Goal: Check status: Check status

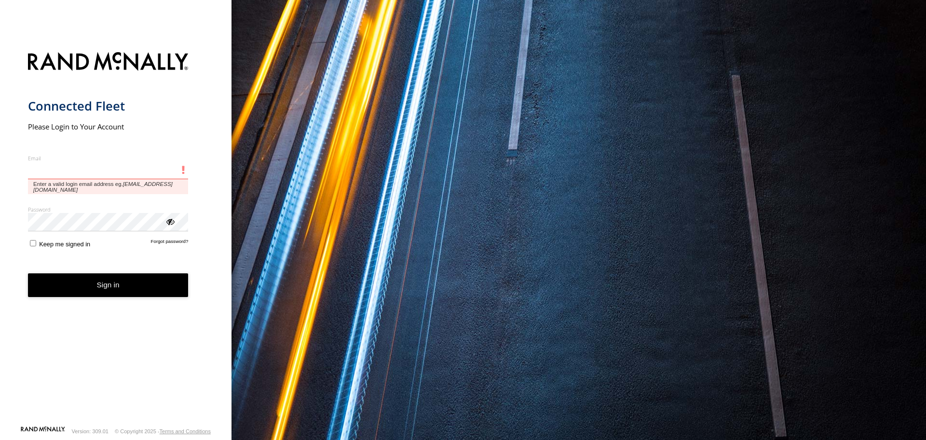
type input "**********"
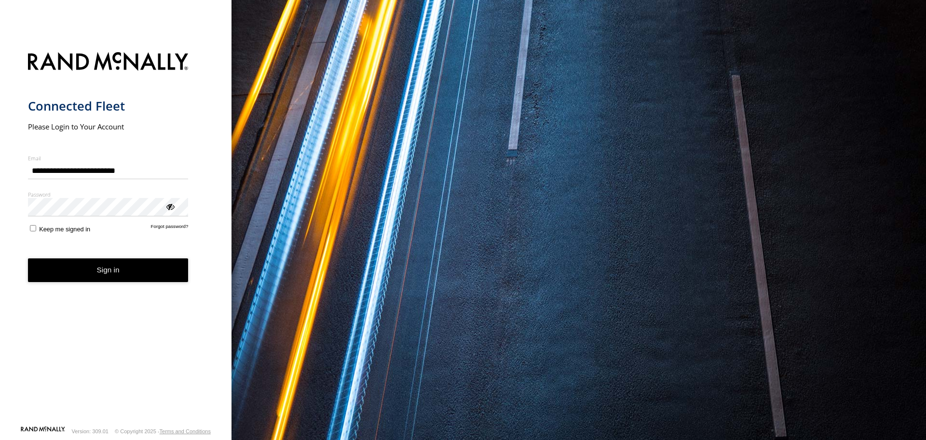
click at [143, 273] on button "Sign in" at bounding box center [108, 270] width 161 height 24
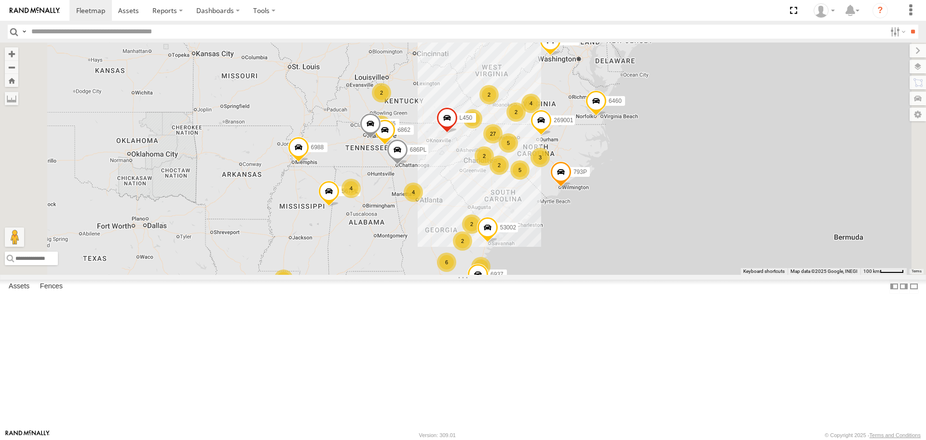
click at [117, 39] on input "text" at bounding box center [457, 32] width 859 height 14
type input "*****"
click at [908, 25] on input "**" at bounding box center [913, 32] width 11 height 14
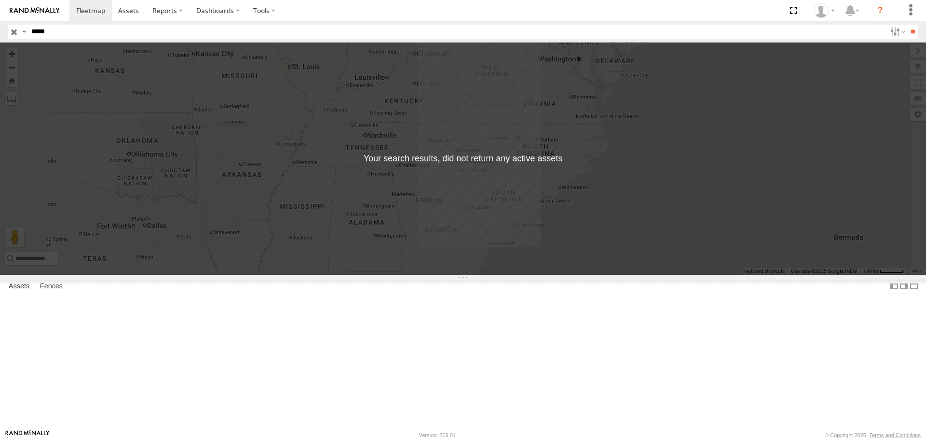
click at [89, 31] on input "*****" at bounding box center [457, 32] width 859 height 14
click at [12, 32] on input "button" at bounding box center [14, 32] width 13 height 14
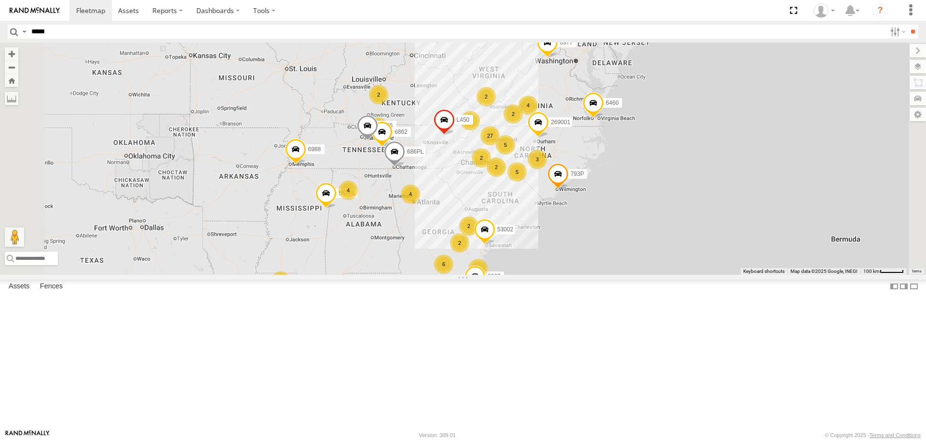
drag, startPoint x: 133, startPoint y: 33, endPoint x: 194, endPoint y: 42, distance: 62.0
click at [134, 33] on input "*****" at bounding box center [457, 32] width 859 height 14
click at [908, 25] on input "**" at bounding box center [913, 32] width 11 height 14
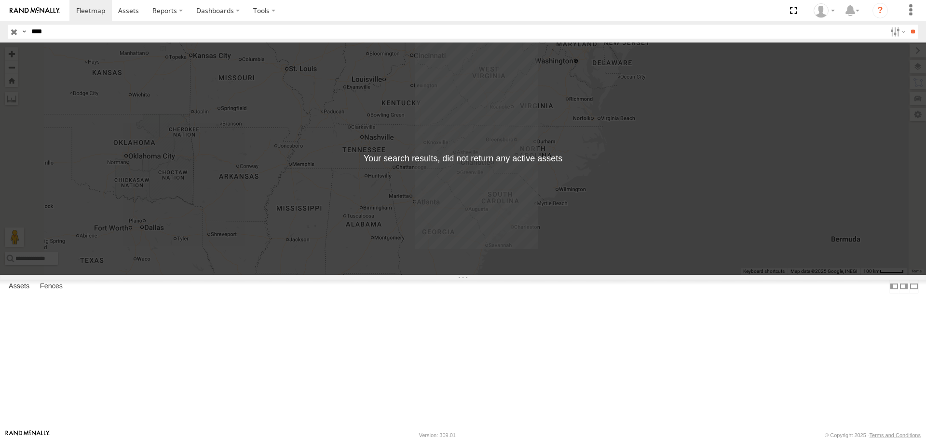
type input "****"
drag, startPoint x: 14, startPoint y: 32, endPoint x: 20, endPoint y: 36, distance: 7.1
click at [14, 32] on input "button" at bounding box center [14, 32] width 13 height 14
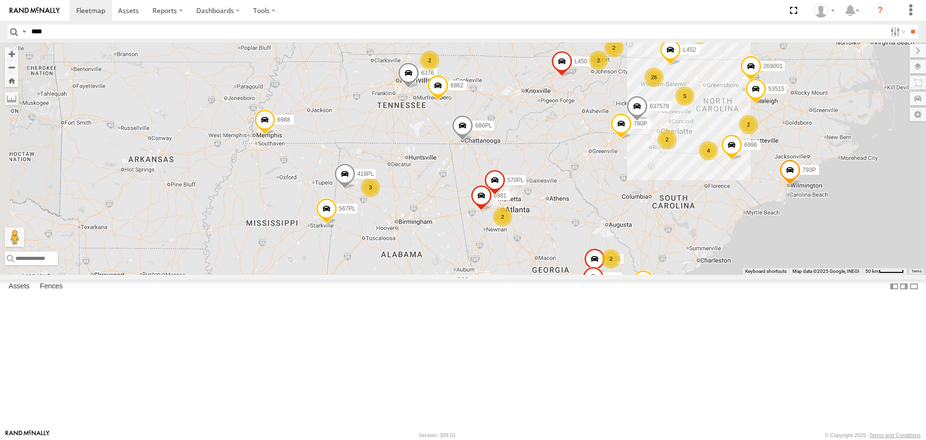
drag, startPoint x: 483, startPoint y: 278, endPoint x: 567, endPoint y: 245, distance: 90.6
click at [567, 245] on div "567PL 6460 941143 686PL 6977 53002 6862 6573 793P 6937 6988 543P L450 269001 NM…" at bounding box center [463, 158] width 926 height 232
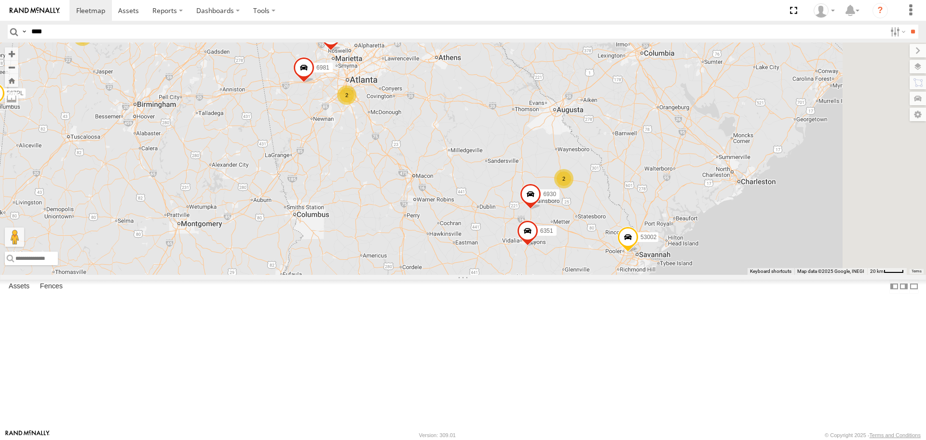
drag, startPoint x: 674, startPoint y: 208, endPoint x: 545, endPoint y: 195, distance: 129.0
click at [542, 195] on div "567PL 6460 941143 686PL 6977 53002 6862 6573 793P 6937 6988 543P L450 269001 NM…" at bounding box center [463, 158] width 926 height 232
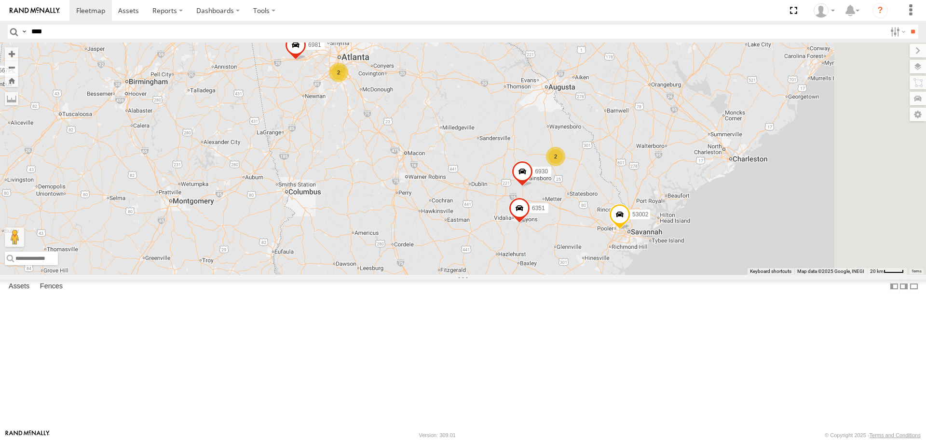
click at [530, 223] on span at bounding box center [519, 210] width 21 height 26
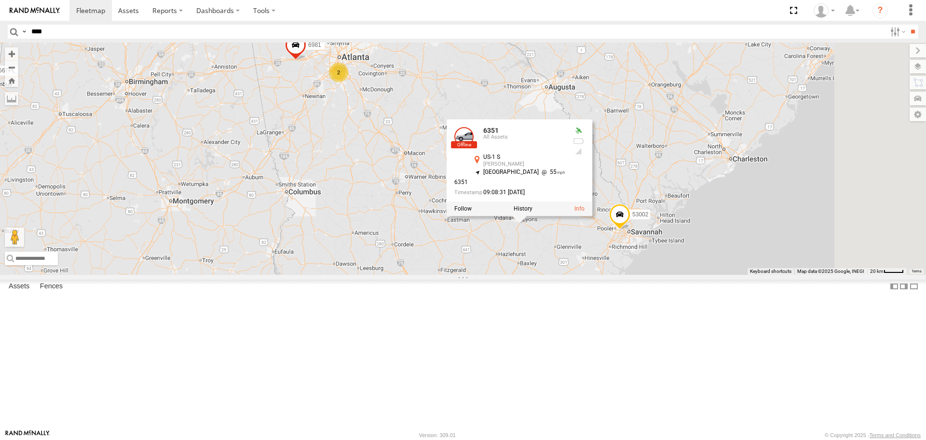
click at [566, 169] on div "US-1 S [PERSON_NAME] 32.16376 , -82.3369" at bounding box center [519, 161] width 94 height 15
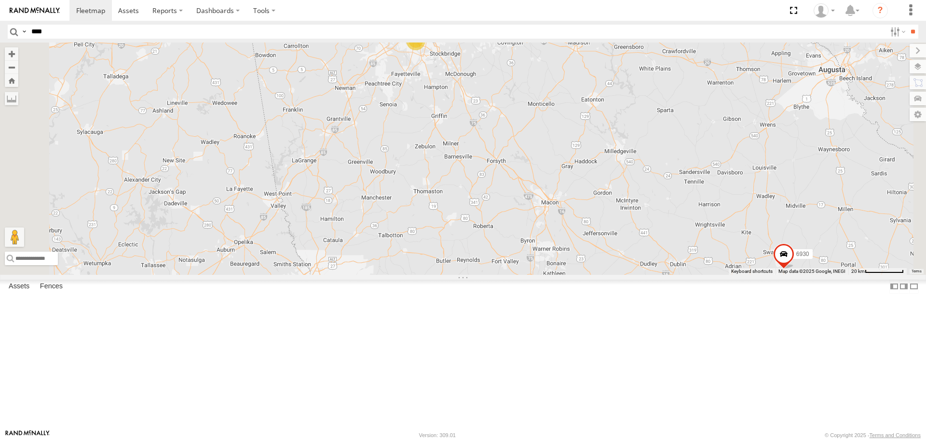
drag, startPoint x: 640, startPoint y: 180, endPoint x: 710, endPoint y: 310, distance: 147.5
click at [710, 274] on div "567PL 6460 941143 686PL 6977 53002 6862 6573 793P 6937 6988 543P L450 269001 NM…" at bounding box center [463, 158] width 926 height 232
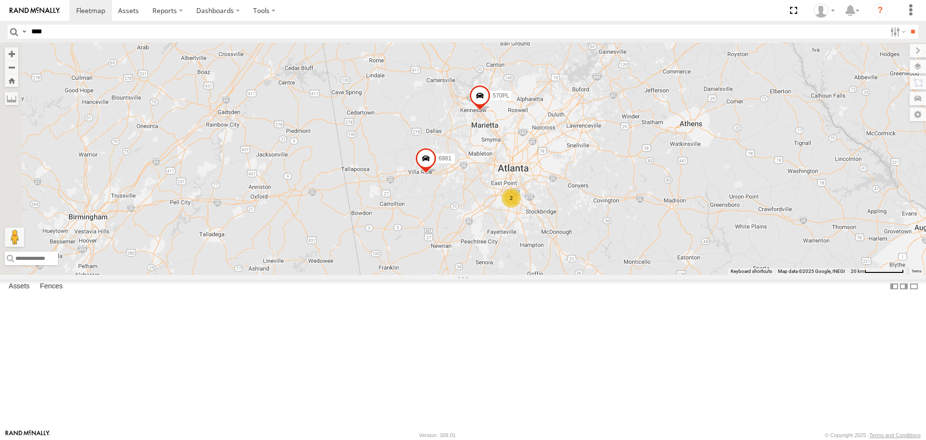
click at [437, 174] on span at bounding box center [425, 161] width 21 height 26
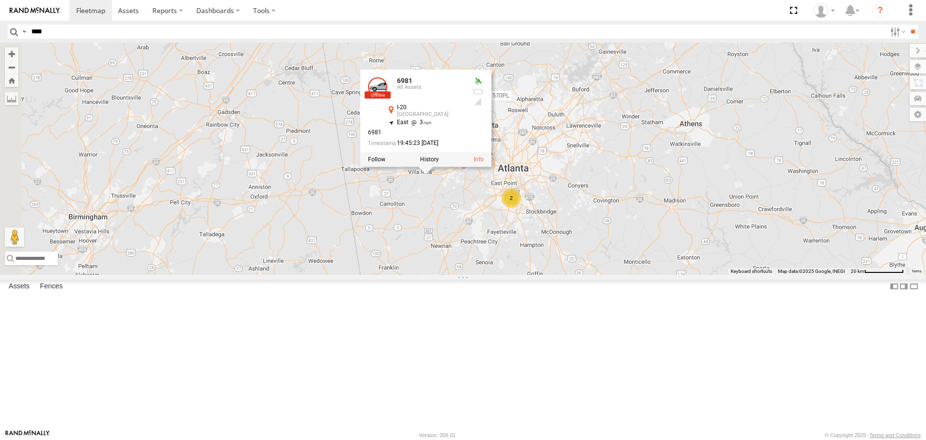
click at [465, 91] on div "All Assets" at bounding box center [431, 88] width 68 height 6
click at [749, 217] on div "567PL 6460 941143 686PL 6977 53002 6862 6573 793P 6937 6988 543P L450 269001 NM…" at bounding box center [463, 158] width 926 height 232
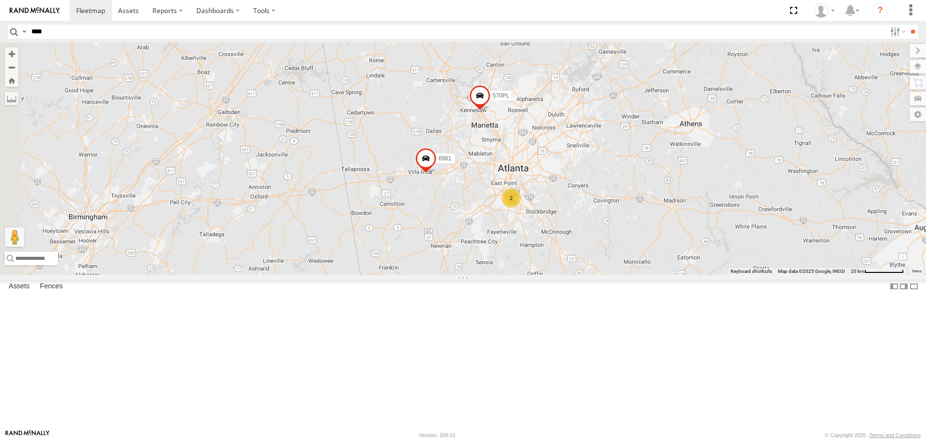
click at [491, 111] on span at bounding box center [479, 98] width 21 height 26
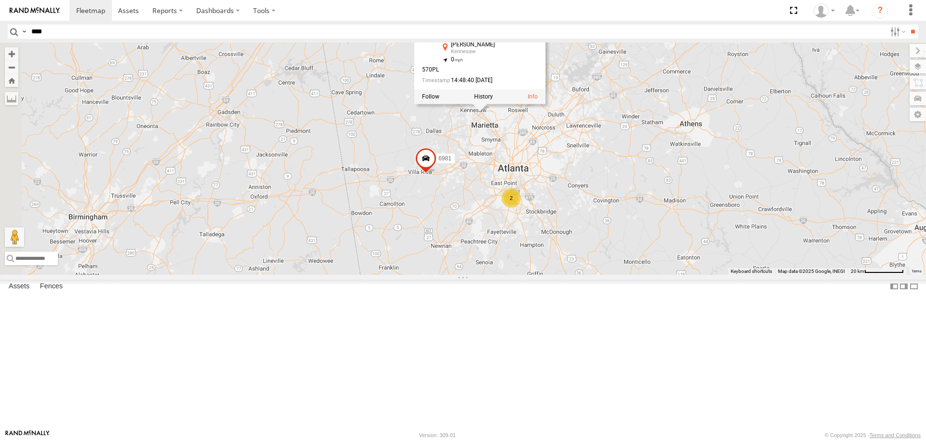
click at [519, 48] on div "[PERSON_NAME]" at bounding box center [485, 45] width 68 height 6
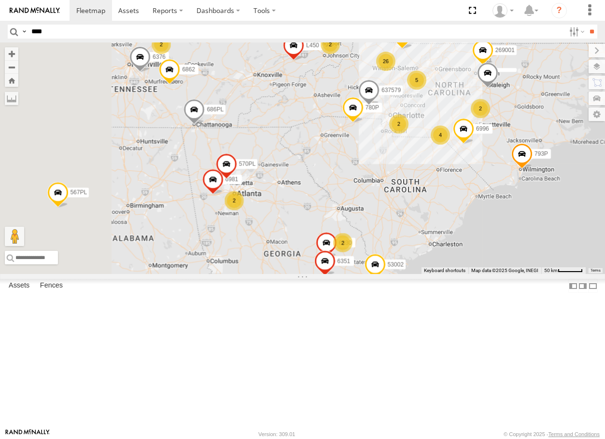
click at [336, 259] on span at bounding box center [325, 246] width 21 height 26
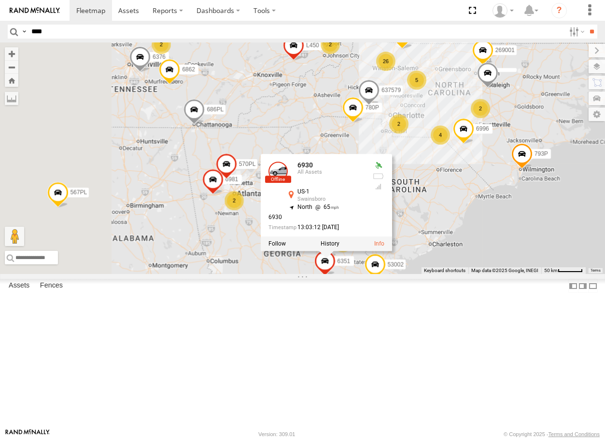
scroll to position [386, 0]
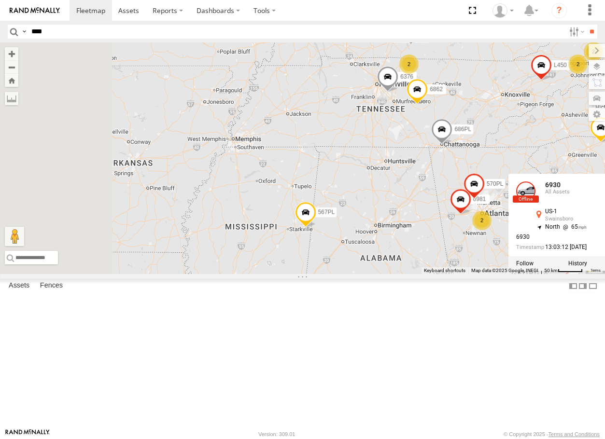
drag, startPoint x: 358, startPoint y: 175, endPoint x: 598, endPoint y: 197, distance: 241.3
click at [598, 197] on div "686PL 6862 567PL 6460 941143 6977 53002 6573 793P 6937 543P L450 269001 NM100L …" at bounding box center [302, 158] width 605 height 232
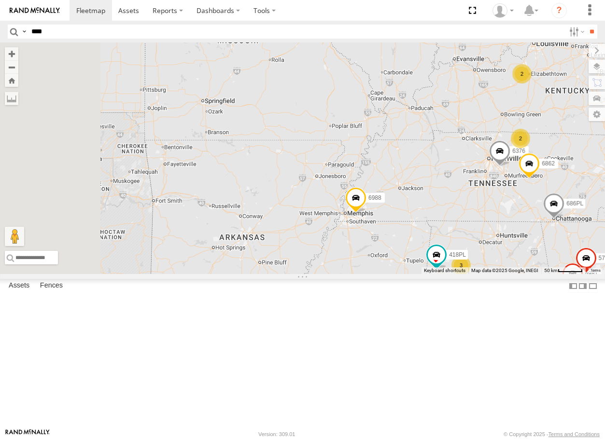
drag, startPoint x: 433, startPoint y: 167, endPoint x: 545, endPoint y: 242, distance: 134.9
click at [545, 242] on div "686PL 6862 567PL 6460 941143 6977 53002 6573 793P 6937 543P L450 269001 NM100L …" at bounding box center [302, 158] width 605 height 232
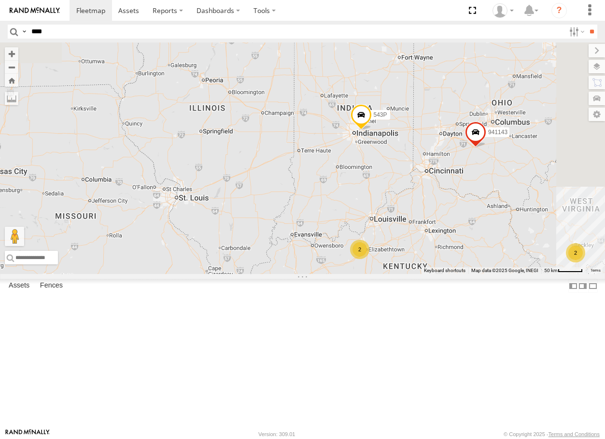
drag, startPoint x: 546, startPoint y: 207, endPoint x: 382, endPoint y: 385, distance: 242.1
click at [382, 274] on div "686PL 6862 567PL 6460 941143 6977 53002 6573 793P 6937 543P L450 269001 NM100L …" at bounding box center [302, 158] width 605 height 232
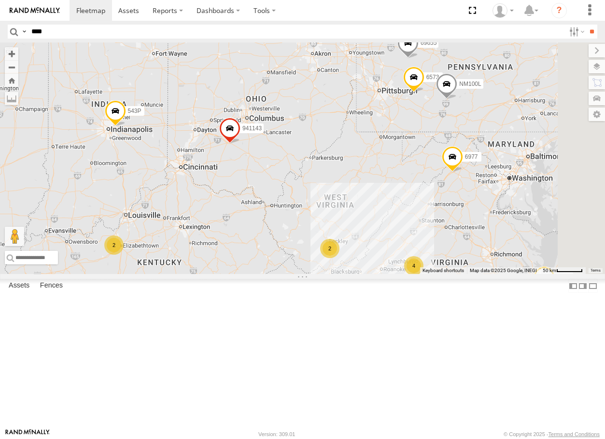
drag, startPoint x: 505, startPoint y: 281, endPoint x: 254, endPoint y: 262, distance: 251.6
click at [253, 263] on div "686PL 6862 567PL 6460 941143 6977 53002 6573 793P 6937 543P L450 269001 NM100L …" at bounding box center [302, 158] width 605 height 232
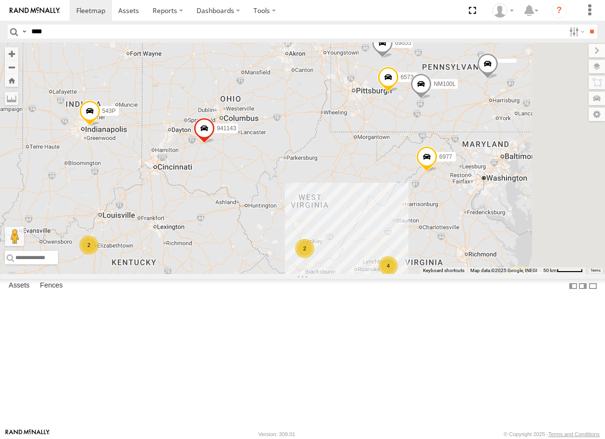
click at [215, 144] on span at bounding box center [203, 131] width 21 height 26
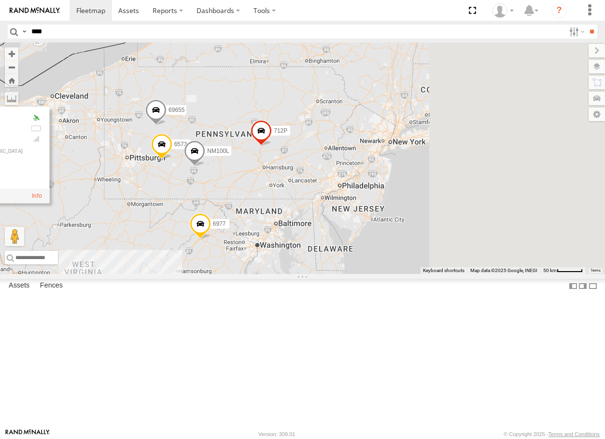
drag, startPoint x: 435, startPoint y: 229, endPoint x: 246, endPoint y: 290, distance: 199.3
click at [208, 298] on main "← Move left → Move right ↑ Move up ↓ Move down + Zoom in - Zoom out Home Jump l…" at bounding box center [302, 235] width 605 height 386
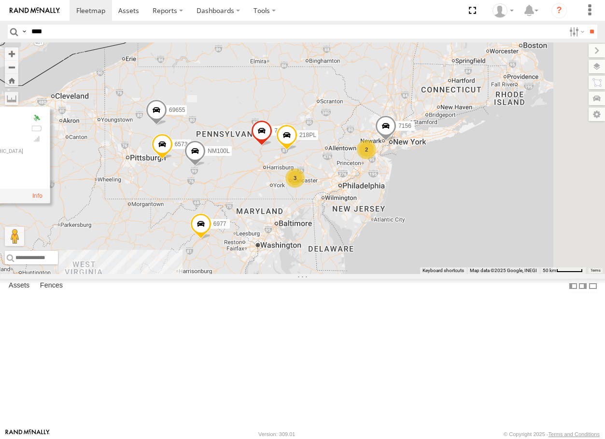
click at [272, 146] on span at bounding box center [261, 133] width 21 height 26
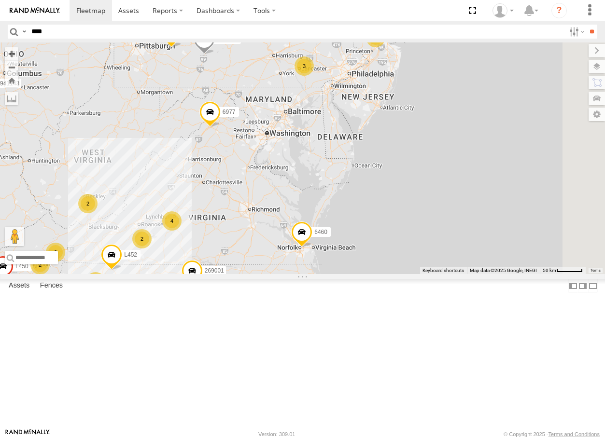
drag, startPoint x: 391, startPoint y: 313, endPoint x: 400, endPoint y: 200, distance: 113.3
click at [400, 200] on div "686PL 6862 567PL 6460 941143 6977 53002 6573 793P 6937 543P L450 269001 NM100L …" at bounding box center [302, 158] width 605 height 232
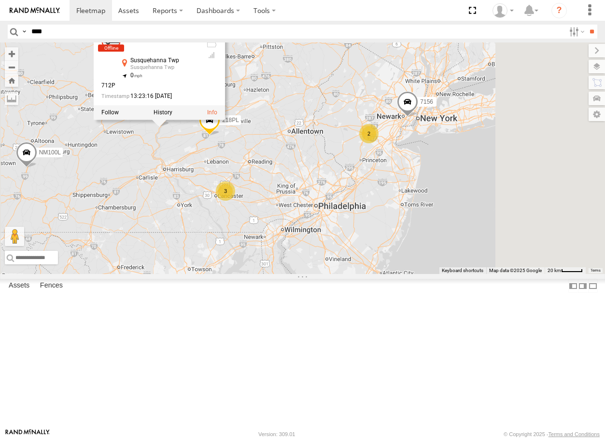
drag, startPoint x: 478, startPoint y: 107, endPoint x: 373, endPoint y: 292, distance: 212.6
click at [373, 274] on div "686PL 6862 567PL 6460 941143 6977 53002 6573 793P 6937 543P L450 269001 NM100L …" at bounding box center [302, 158] width 605 height 232
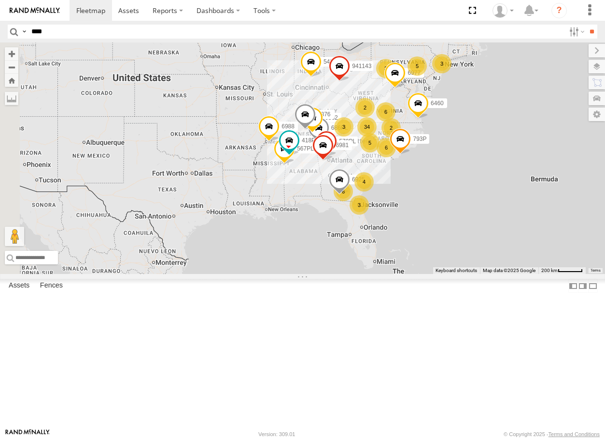
drag, startPoint x: 303, startPoint y: 340, endPoint x: 536, endPoint y: 181, distance: 282.4
click at [428, 119] on span at bounding box center [417, 106] width 21 height 26
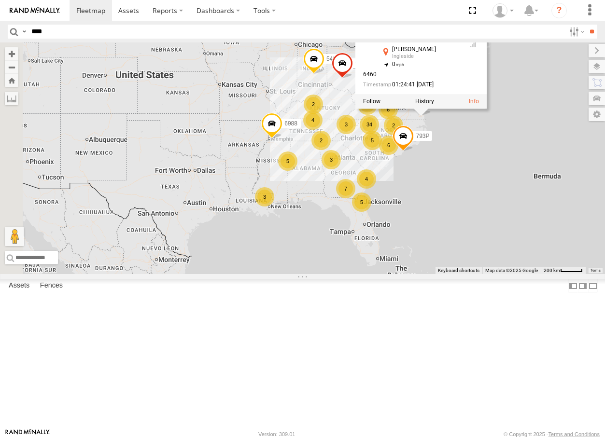
click at [368, 274] on div "6460 941143 6977 793P 543P 6988 5 34 7 4 3 5 6 3 2 6 5 3 2 6460 All Assets [PER…" at bounding box center [302, 158] width 605 height 232
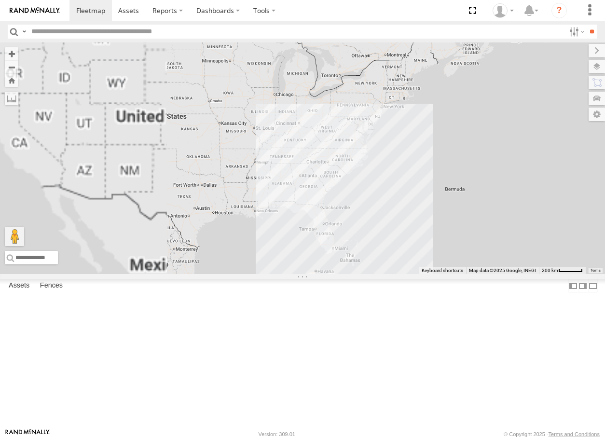
click at [89, 32] on input "text" at bounding box center [297, 32] width 538 height 14
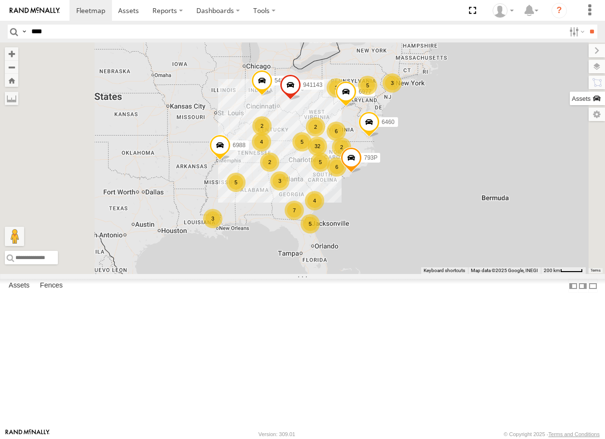
type input "****"
click at [586, 25] on input "**" at bounding box center [591, 32] width 11 height 14
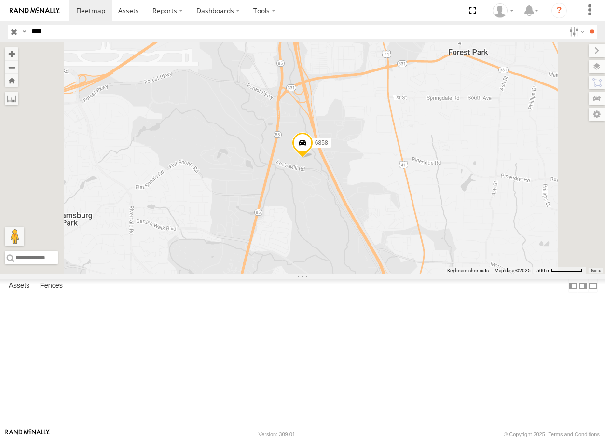
click at [0, 0] on div "6858" at bounding box center [0, 0] width 0 height 0
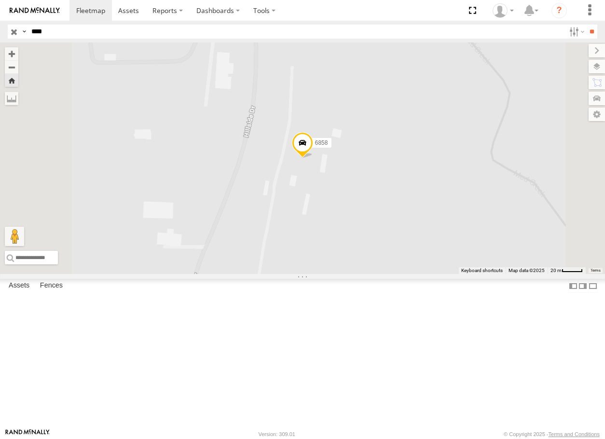
click at [313, 158] on span at bounding box center [302, 145] width 21 height 26
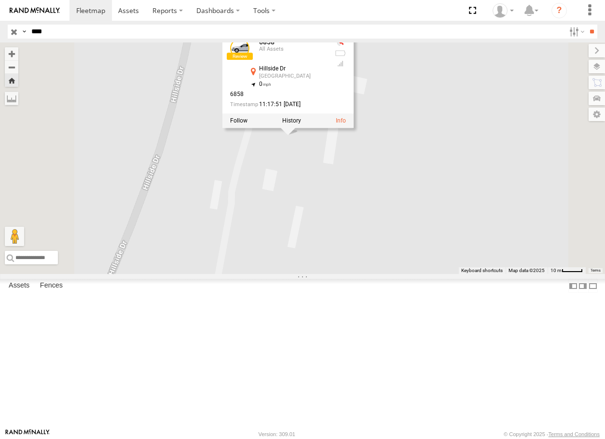
drag, startPoint x: 376, startPoint y: 239, endPoint x: 399, endPoint y: 230, distance: 25.1
click at [399, 230] on div "6858 6858 All Assets Hillside Dr Forest Park 33.60634 , -84.39853 0 6858 11:17:…" at bounding box center [302, 158] width 605 height 232
click at [0, 0] on div at bounding box center [0, 0] width 0 height 0
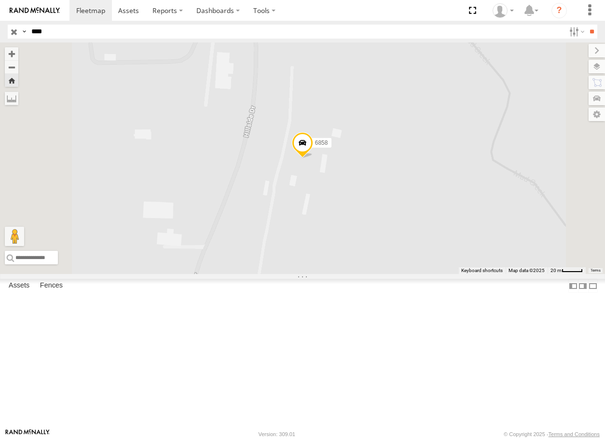
click at [313, 158] on span at bounding box center [302, 145] width 21 height 26
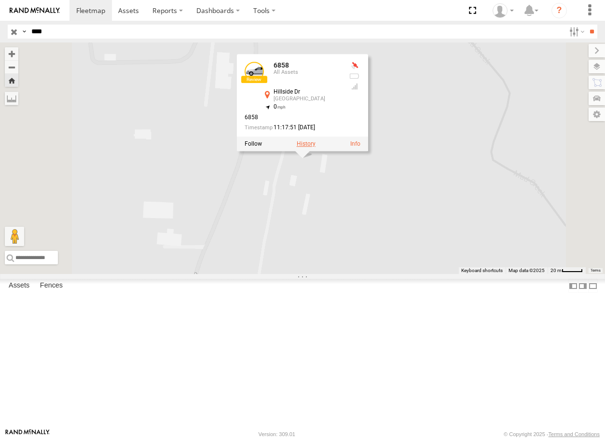
click at [316, 147] on label at bounding box center [306, 143] width 19 height 7
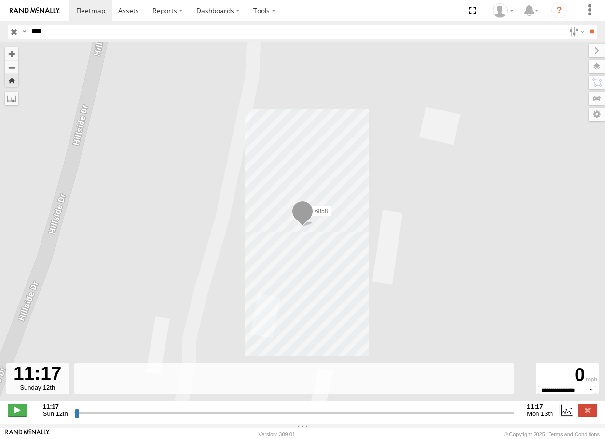
click at [13, 414] on span at bounding box center [17, 410] width 19 height 13
click at [423, 417] on input "range" at bounding box center [294, 412] width 441 height 9
click at [16, 29] on input "button" at bounding box center [14, 32] width 13 height 14
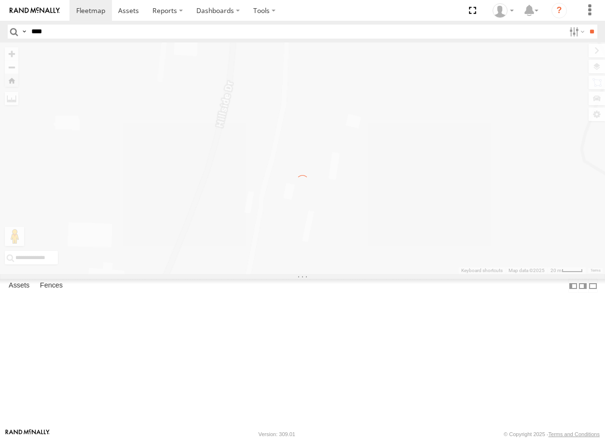
type input "**********"
